Goal: Check status: Check status

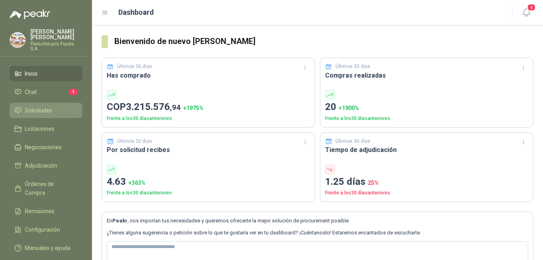
click at [52, 106] on span "Solicitudes" at bounding box center [39, 110] width 28 height 9
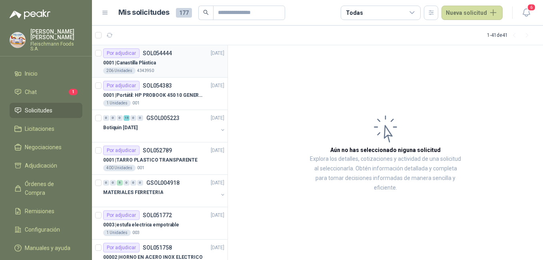
click at [171, 66] on div "0001 | Canastilla Plástica" at bounding box center [163, 63] width 121 height 10
click at [170, 66] on div "0001 | Canastilla Plástica" at bounding box center [163, 63] width 121 height 10
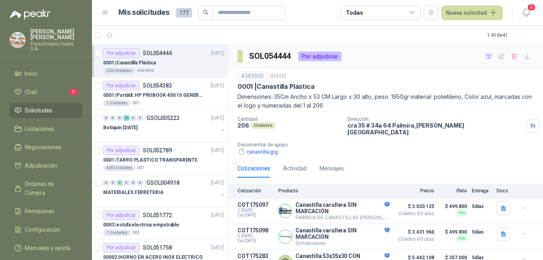
scroll to position [38, 0]
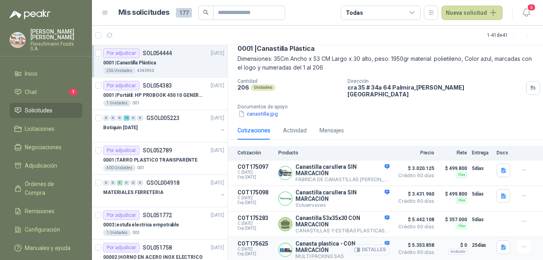
click at [373, 247] on button "Detalles" at bounding box center [371, 249] width 38 height 11
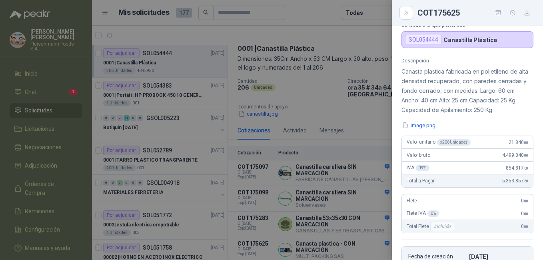
scroll to position [50, 0]
